Goal: Communication & Community: Answer question/provide support

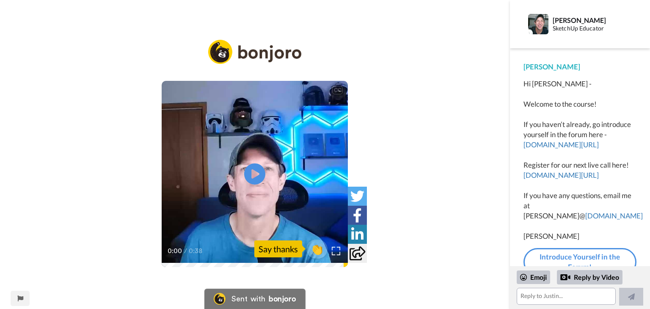
scroll to position [14, 0]
click at [256, 169] on icon at bounding box center [255, 174] width 22 height 22
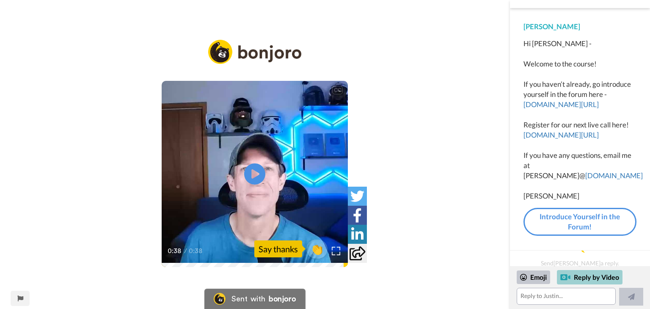
click at [591, 274] on div "Reply by Video" at bounding box center [590, 277] width 66 height 14
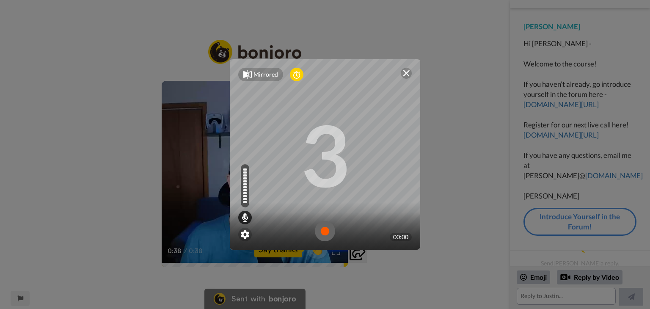
click at [322, 232] on img at bounding box center [325, 231] width 20 height 20
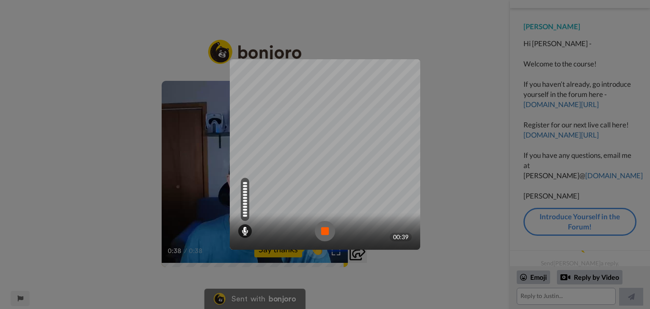
click at [323, 233] on img at bounding box center [325, 231] width 20 height 20
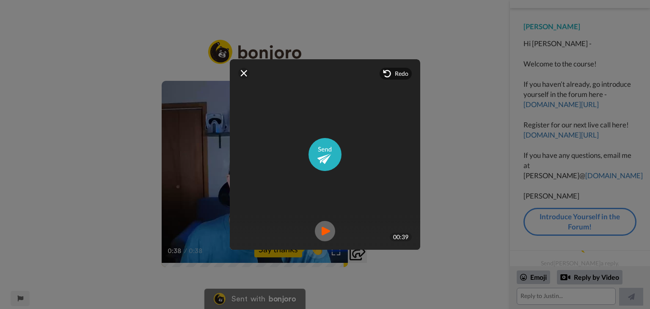
click at [321, 231] on img at bounding box center [325, 231] width 20 height 20
click at [322, 155] on img at bounding box center [325, 154] width 33 height 33
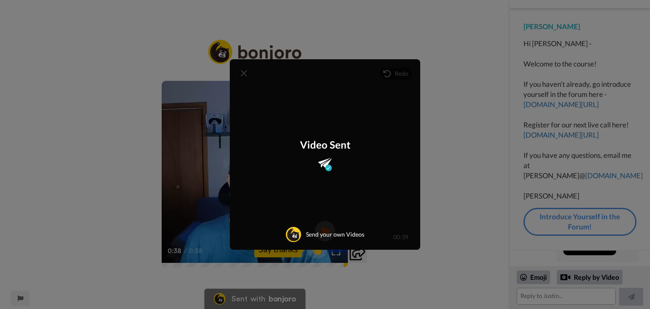
scroll to position [8, 0]
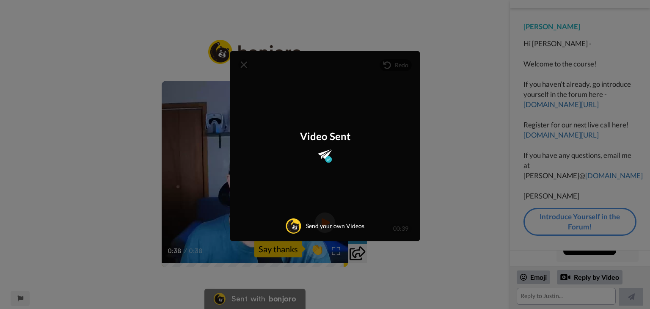
click at [486, 182] on div "Mirrored Redo 3 00:39 Video Sent Send your own Videos" at bounding box center [325, 154] width 650 height 309
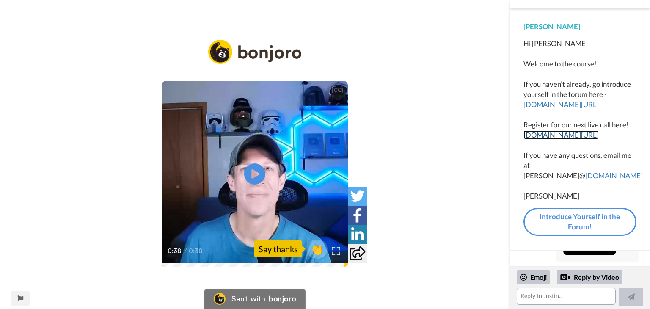
click at [542, 136] on link "[DOMAIN_NAME][URL]" at bounding box center [561, 134] width 75 height 9
click at [571, 135] on link "[DOMAIN_NAME][URL]" at bounding box center [561, 134] width 75 height 9
